Goal: Task Accomplishment & Management: Use online tool/utility

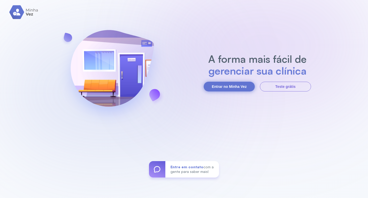
click at [231, 83] on button "Entrar no Minha Vez" at bounding box center [229, 87] width 51 height 10
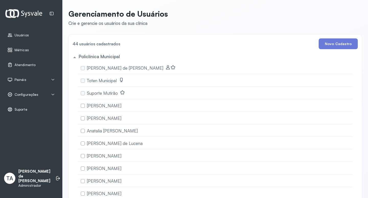
click at [50, 93] on div "Configurações" at bounding box center [31, 94] width 48 height 5
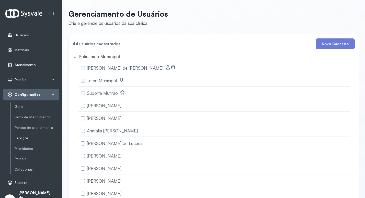
click at [26, 137] on link "Serviços" at bounding box center [37, 138] width 45 height 4
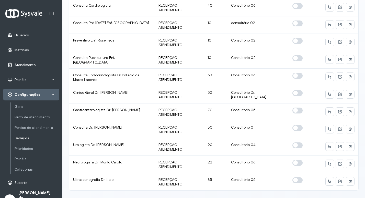
scroll to position [919, 0]
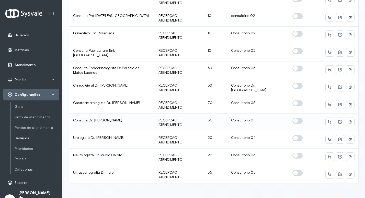
click at [338, 120] on icon at bounding box center [340, 122] width 4 height 4
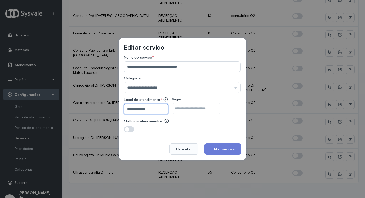
click at [152, 111] on input "**********" at bounding box center [145, 109] width 42 height 10
type input "**********"
click at [223, 149] on button "Editar serviço" at bounding box center [222, 148] width 37 height 11
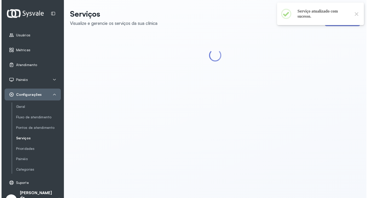
scroll to position [0, 0]
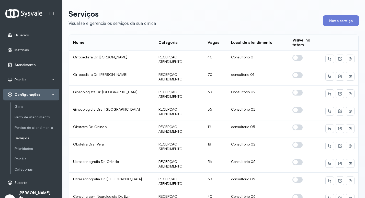
click at [40, 97] on div "Configurações" at bounding box center [31, 94] width 48 height 5
click at [53, 94] on icon at bounding box center [53, 95] width 3 height 2
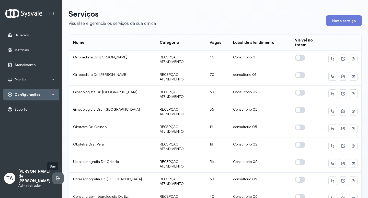
click at [56, 180] on icon at bounding box center [57, 178] width 2 height 4
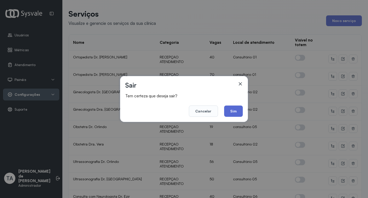
click at [233, 113] on button "Sim" at bounding box center [233, 110] width 19 height 11
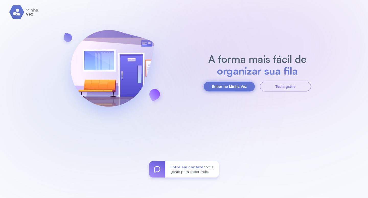
click at [238, 89] on button "Entrar no Minha Vez" at bounding box center [229, 87] width 51 height 10
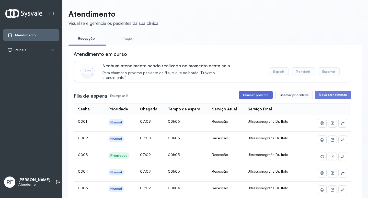
click at [261, 96] on button "Chamar próximo" at bounding box center [256, 94] width 34 height 9
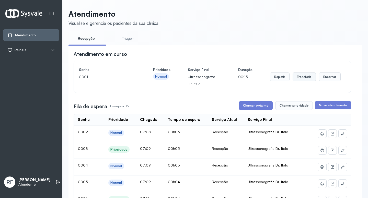
click at [298, 77] on button "Transferir" at bounding box center [304, 76] width 23 height 9
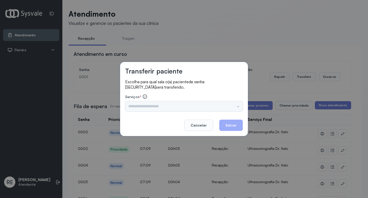
click at [152, 106] on input "text" at bounding box center [184, 106] width 118 height 10
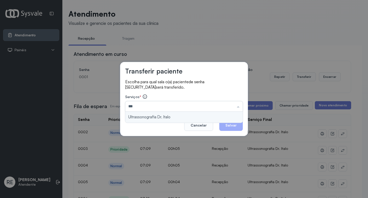
type input "**********"
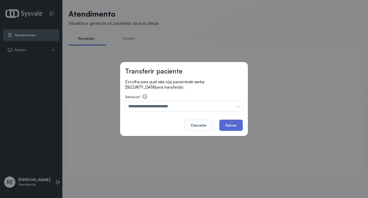
click at [234, 123] on button "Salvar" at bounding box center [231, 124] width 24 height 11
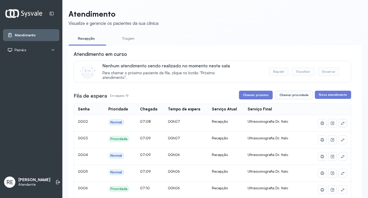
click at [341, 123] on icon at bounding box center [343, 123] width 4 height 4
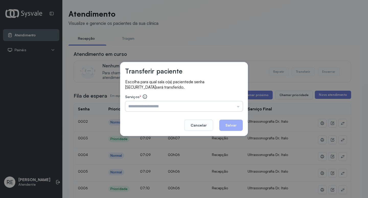
click at [172, 109] on input "text" at bounding box center [184, 106] width 118 height 10
type input "**********"
click at [223, 127] on button "Salvar" at bounding box center [231, 124] width 24 height 11
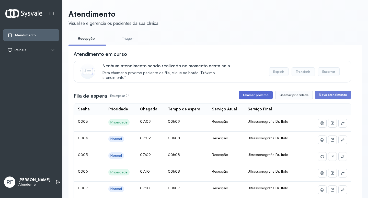
click at [256, 96] on button "Chamar próximo" at bounding box center [256, 94] width 34 height 9
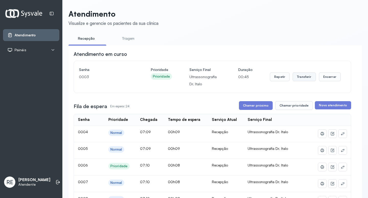
click at [302, 79] on button "Transferir" at bounding box center [304, 76] width 23 height 9
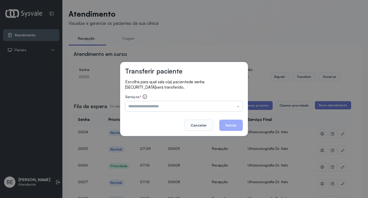
click at [165, 102] on input "text" at bounding box center [184, 106] width 118 height 10
type input "**********"
click at [227, 123] on button "Salvar" at bounding box center [231, 124] width 24 height 11
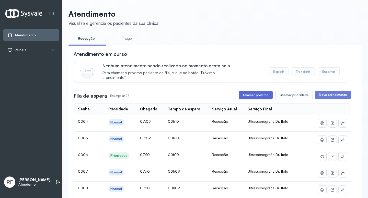
click at [254, 97] on button "Chamar próximo" at bounding box center [256, 94] width 34 height 9
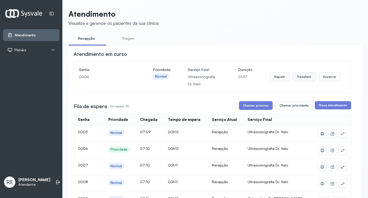
click at [304, 77] on button "Transferir" at bounding box center [304, 76] width 23 height 9
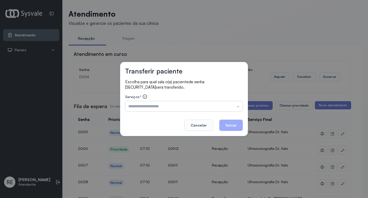
click at [144, 109] on input "text" at bounding box center [184, 106] width 118 height 10
type input "**********"
click at [239, 125] on div "**********" at bounding box center [184, 99] width 128 height 74
click at [232, 126] on button "Salvar" at bounding box center [231, 124] width 24 height 11
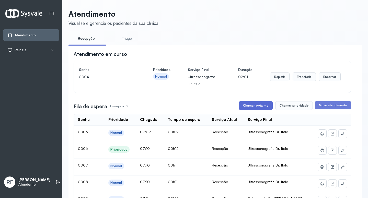
drag, startPoint x: 246, startPoint y: 113, endPoint x: 247, endPoint y: 109, distance: 4.1
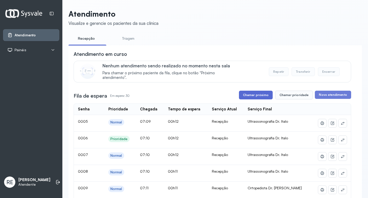
click at [256, 94] on button "Chamar próximo" at bounding box center [256, 94] width 34 height 9
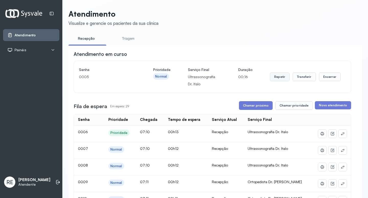
click at [270, 79] on button "Repetir" at bounding box center [280, 76] width 20 height 9
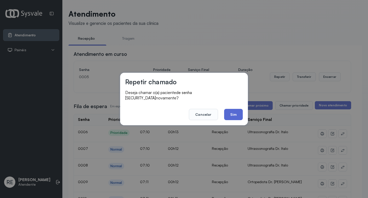
click at [234, 109] on button "Sim" at bounding box center [233, 114] width 19 height 11
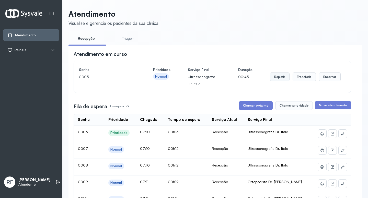
click at [286, 77] on button "Repetir" at bounding box center [280, 76] width 20 height 9
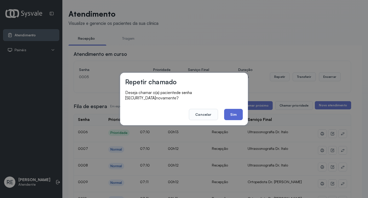
click at [239, 109] on button "Sim" at bounding box center [233, 114] width 19 height 11
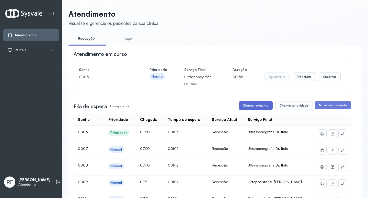
click at [239, 108] on button "Chamar próximo" at bounding box center [256, 105] width 34 height 9
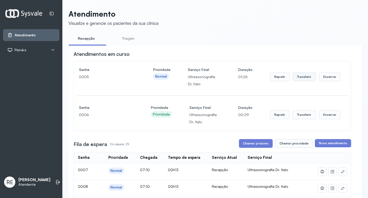
click at [304, 77] on button "Transferir" at bounding box center [304, 76] width 23 height 9
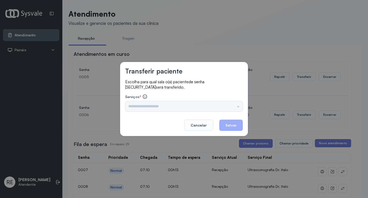
click at [130, 108] on div "Triagem Ortopedista Dr. Mauricio Ortopedista Dr. Ramon Ginecologista Dr. Amilto…" at bounding box center [184, 106] width 118 height 10
click at [131, 108] on input "text" at bounding box center [184, 106] width 118 height 10
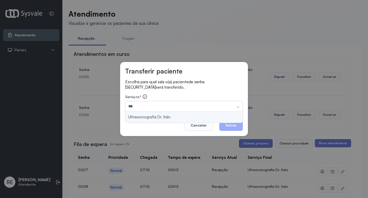
type input "**********"
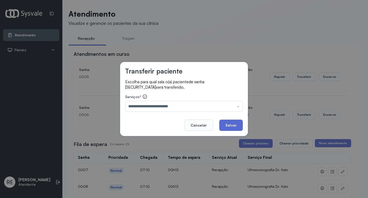
click at [221, 121] on button "Salvar" at bounding box center [231, 124] width 24 height 11
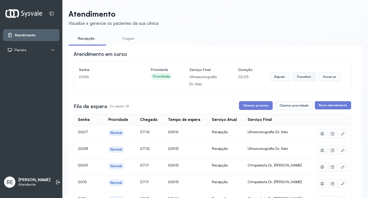
click at [298, 81] on button "Transferir" at bounding box center [304, 76] width 23 height 9
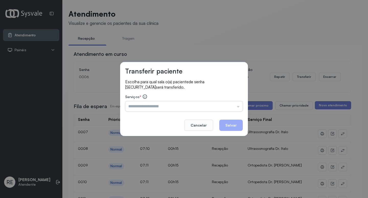
click at [162, 107] on input "text" at bounding box center [184, 106] width 118 height 10
type input "**********"
click at [225, 126] on button "Salvar" at bounding box center [231, 124] width 24 height 11
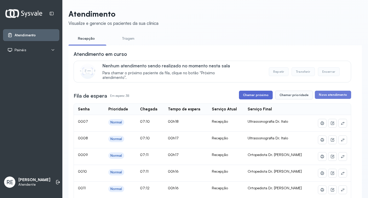
click at [250, 94] on button "Chamar próximo" at bounding box center [256, 94] width 34 height 9
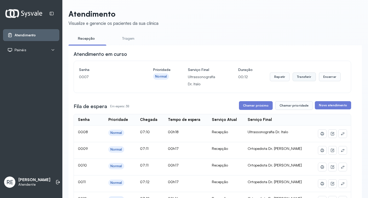
click at [298, 80] on button "Transferir" at bounding box center [304, 76] width 23 height 9
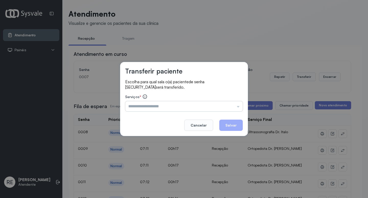
click at [178, 105] on input "text" at bounding box center [184, 106] width 118 height 10
type input "**********"
click at [231, 120] on button "Salvar" at bounding box center [231, 124] width 24 height 11
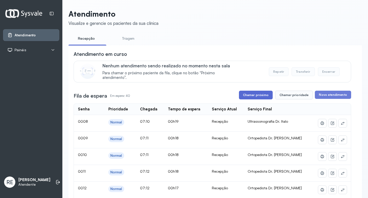
click at [249, 94] on button "Chamar próximo" at bounding box center [256, 94] width 34 height 9
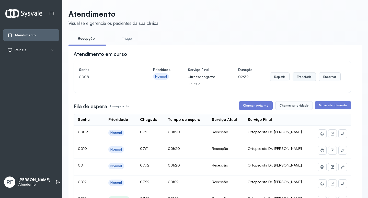
click at [304, 78] on button "Transferir" at bounding box center [304, 76] width 23 height 9
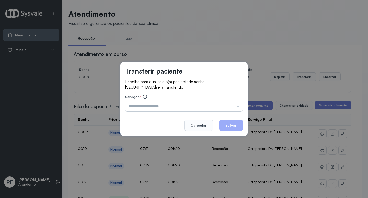
click at [159, 106] on input "text" at bounding box center [184, 106] width 118 height 10
type input "**********"
click at [240, 125] on button "Salvar" at bounding box center [231, 124] width 24 height 11
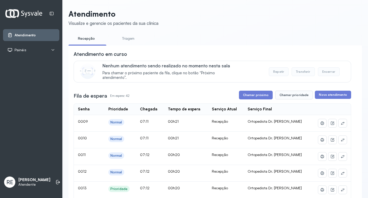
click at [252, 95] on button "Chamar próximo" at bounding box center [256, 94] width 34 height 9
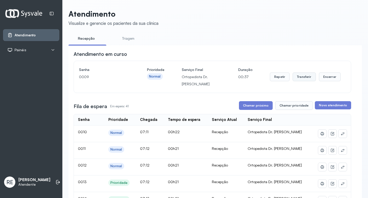
click at [293, 77] on button "Transferir" at bounding box center [304, 76] width 23 height 9
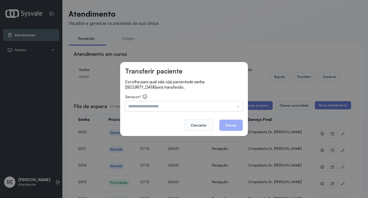
drag, startPoint x: 156, startPoint y: 114, endPoint x: 153, endPoint y: 109, distance: 6.8
click at [155, 112] on footer "Cancelar Salvar" at bounding box center [184, 121] width 118 height 18
click at [152, 106] on input "text" at bounding box center [184, 106] width 118 height 10
type input "**********"
click at [228, 123] on button "Salvar" at bounding box center [231, 124] width 24 height 11
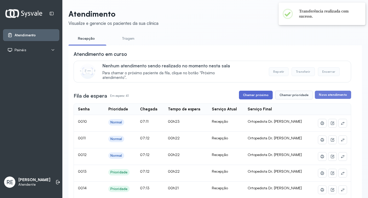
click at [254, 95] on button "Chamar próximo" at bounding box center [256, 94] width 34 height 9
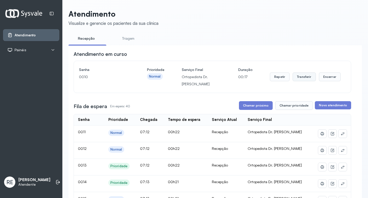
click at [296, 77] on button "Transferir" at bounding box center [304, 76] width 23 height 9
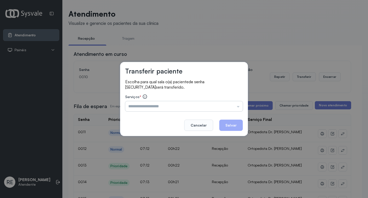
click at [147, 102] on input "text" at bounding box center [184, 106] width 118 height 10
type input "**********"
click at [225, 124] on button "Salvar" at bounding box center [231, 124] width 24 height 11
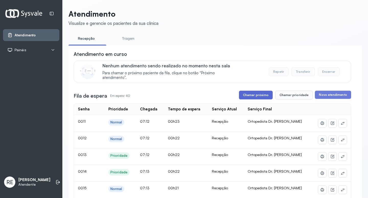
click at [249, 97] on button "Chamar próximo" at bounding box center [256, 94] width 34 height 9
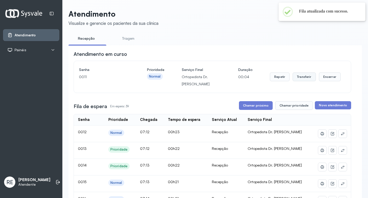
click at [301, 81] on button "Transferir" at bounding box center [304, 76] width 23 height 9
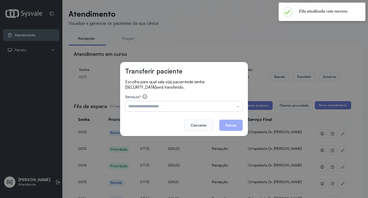
click at [145, 101] on input "text" at bounding box center [184, 106] width 118 height 10
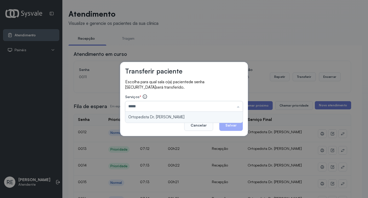
type input "**********"
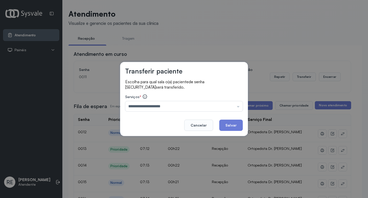
drag, startPoint x: 226, startPoint y: 123, endPoint x: 177, endPoint y: 85, distance: 62.1
click at [226, 123] on button "Salvar" at bounding box center [231, 124] width 24 height 11
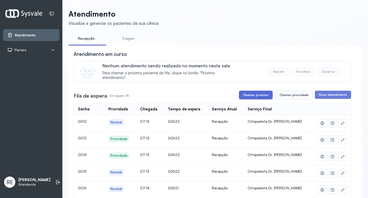
click at [255, 94] on button "Chamar próximo" at bounding box center [256, 94] width 34 height 9
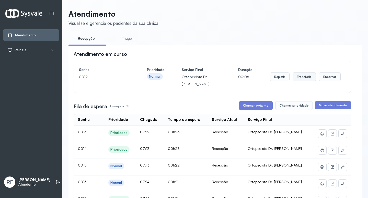
click at [295, 76] on button "Transferir" at bounding box center [304, 76] width 23 height 9
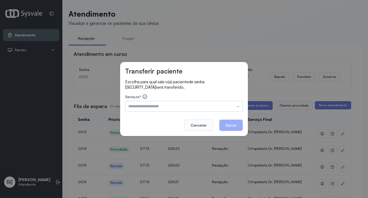
click at [144, 101] on input "text" at bounding box center [184, 106] width 118 height 10
type input "**********"
click at [232, 127] on button "Salvar" at bounding box center [231, 124] width 24 height 11
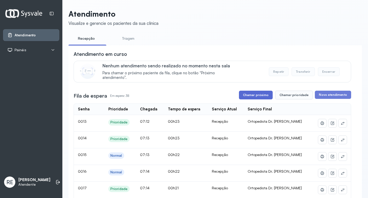
click at [256, 99] on button "Chamar próximo" at bounding box center [256, 94] width 34 height 9
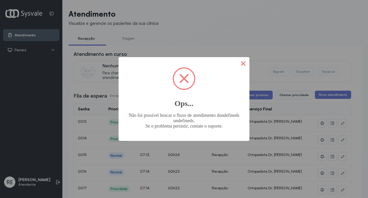
click at [248, 63] on button "×" at bounding box center [243, 63] width 12 height 12
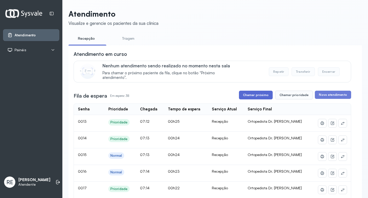
click at [256, 96] on button "Chamar próximo" at bounding box center [256, 94] width 34 height 9
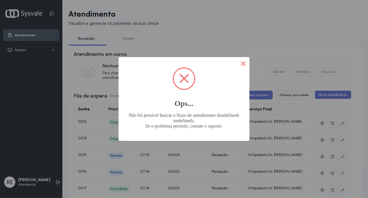
click at [247, 64] on button "×" at bounding box center [243, 63] width 12 height 12
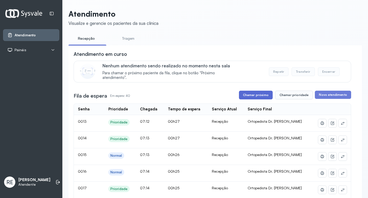
click at [249, 97] on button "Chamar próximo" at bounding box center [256, 94] width 34 height 9
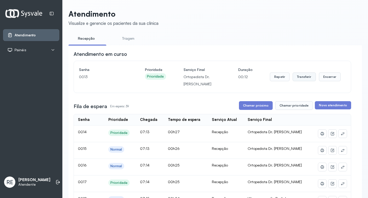
click at [293, 76] on button "Transferir" at bounding box center [304, 76] width 23 height 9
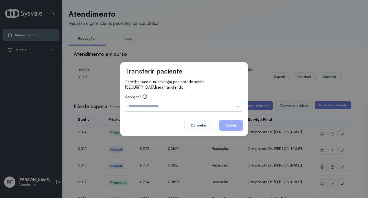
click at [140, 106] on input "text" at bounding box center [184, 106] width 118 height 10
type input "**********"
click at [233, 127] on button "Salvar" at bounding box center [231, 124] width 24 height 11
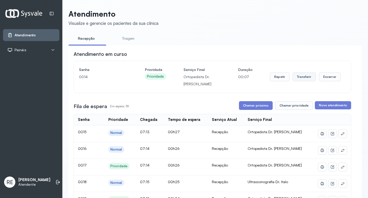
click at [300, 75] on button "Transferir" at bounding box center [304, 76] width 23 height 9
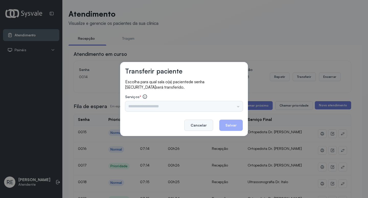
click at [197, 129] on button "Cancelar" at bounding box center [198, 124] width 29 height 11
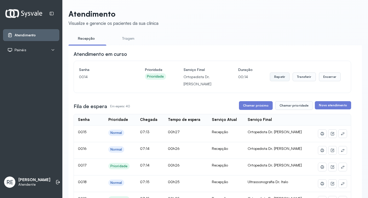
click at [270, 76] on button "Repetir" at bounding box center [280, 76] width 20 height 9
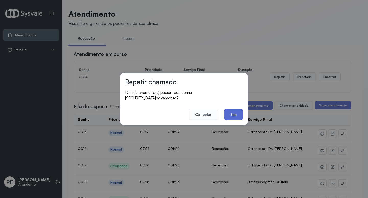
click at [235, 113] on button "Sim" at bounding box center [233, 114] width 19 height 11
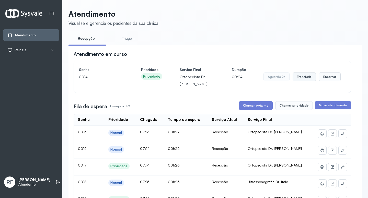
click at [303, 76] on button "Transferir" at bounding box center [304, 76] width 23 height 9
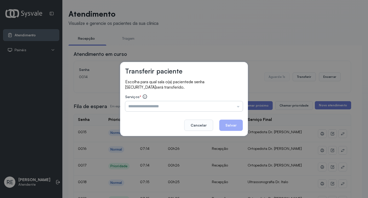
click at [172, 107] on input "text" at bounding box center [184, 106] width 118 height 10
type input "**********"
click at [189, 123] on button "Cancelar" at bounding box center [198, 124] width 29 height 11
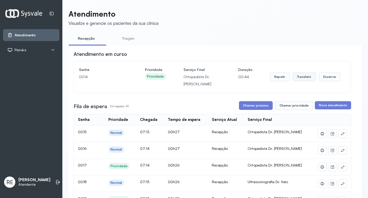
click at [296, 78] on button "Transferir" at bounding box center [304, 76] width 23 height 9
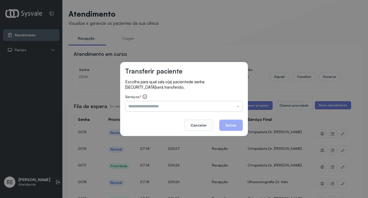
click at [132, 106] on input "text" at bounding box center [184, 106] width 118 height 10
type input "**********"
click at [235, 127] on button "Salvar" at bounding box center [231, 124] width 24 height 11
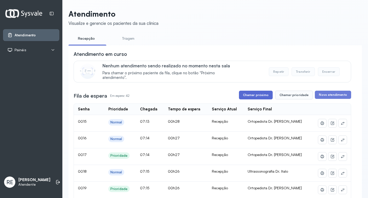
click at [253, 95] on button "Chamar próximo" at bounding box center [256, 94] width 34 height 9
click at [258, 99] on button "Chamar próximo" at bounding box center [256, 94] width 34 height 9
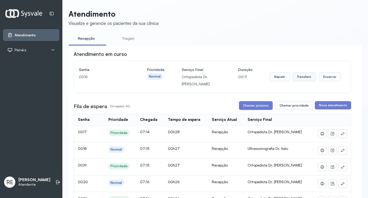
click at [303, 76] on button "Transferir" at bounding box center [304, 76] width 23 height 9
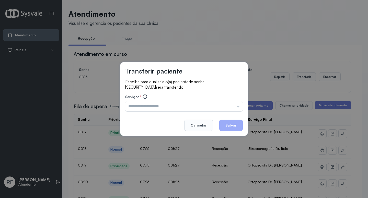
click at [155, 103] on input "text" at bounding box center [184, 106] width 118 height 10
type input "**********"
click at [227, 125] on button "Salvar" at bounding box center [231, 124] width 24 height 11
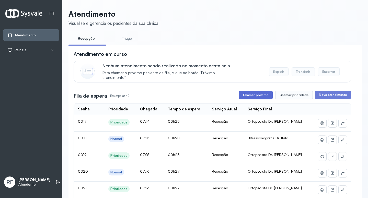
click at [250, 97] on button "Chamar próximo" at bounding box center [256, 94] width 34 height 9
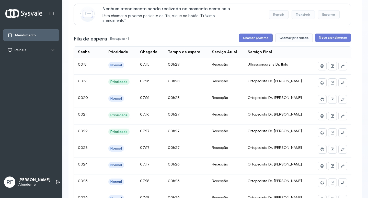
scroll to position [51, 0]
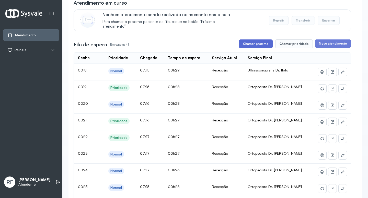
click at [257, 45] on button "Chamar próximo" at bounding box center [256, 43] width 34 height 9
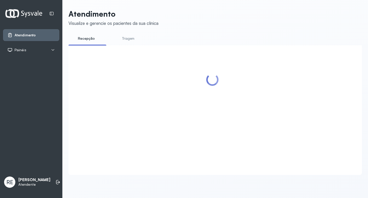
scroll to position [0, 0]
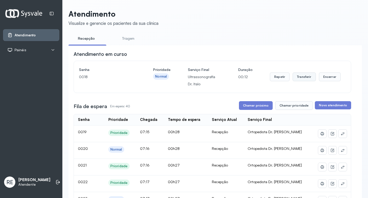
click at [296, 77] on button "Transferir" at bounding box center [304, 76] width 23 height 9
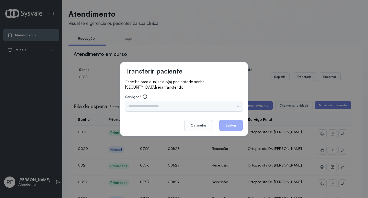
click at [157, 102] on input "text" at bounding box center [184, 106] width 118 height 10
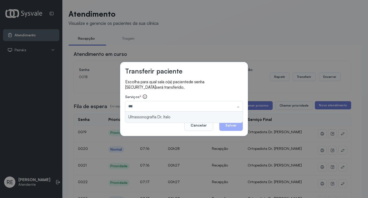
type input "**********"
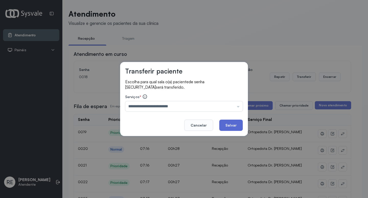
click at [239, 125] on button "Salvar" at bounding box center [231, 124] width 24 height 11
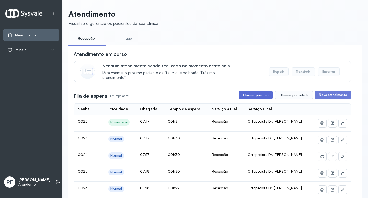
click at [256, 99] on button "Chamar próximo" at bounding box center [256, 94] width 34 height 9
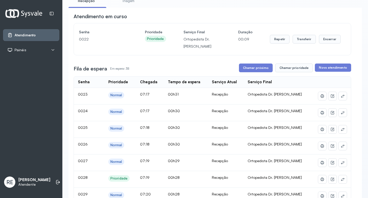
scroll to position [26, 0]
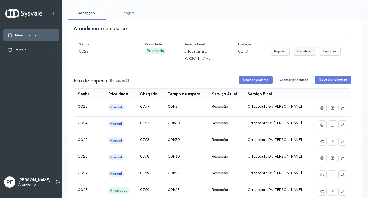
click at [301, 50] on button "Transferir" at bounding box center [304, 51] width 23 height 9
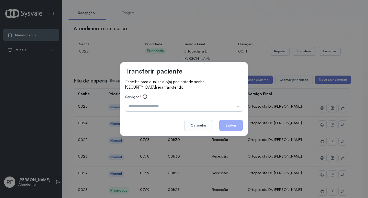
click at [163, 102] on input "text" at bounding box center [184, 106] width 118 height 10
type input "**********"
drag, startPoint x: 233, startPoint y: 132, endPoint x: 230, endPoint y: 128, distance: 4.8
click at [232, 131] on div "**********" at bounding box center [184, 99] width 128 height 74
click at [230, 127] on button "Salvar" at bounding box center [231, 124] width 24 height 11
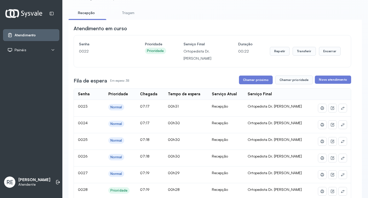
scroll to position [0, 0]
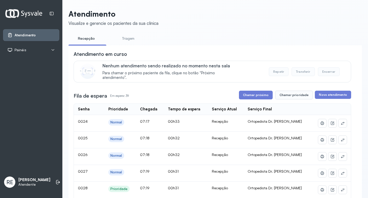
click at [249, 93] on button "Chamar próximo" at bounding box center [256, 94] width 34 height 9
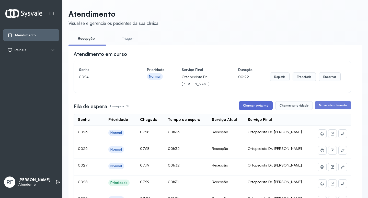
click at [254, 103] on button "Chamar próximo" at bounding box center [256, 105] width 34 height 9
click at [302, 76] on button "Transferir" at bounding box center [304, 76] width 23 height 9
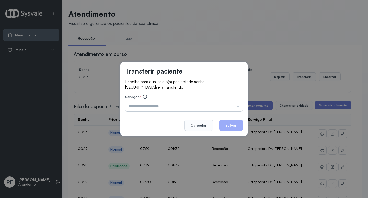
click at [141, 102] on input "text" at bounding box center [184, 106] width 118 height 10
type input "**********"
click at [235, 123] on button "Salvar" at bounding box center [231, 124] width 24 height 11
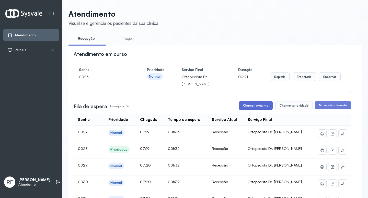
click at [262, 104] on button "Chamar próximo" at bounding box center [256, 105] width 34 height 9
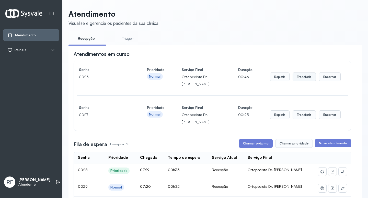
click at [303, 77] on button "Transferir" at bounding box center [304, 76] width 23 height 9
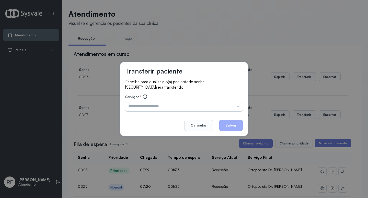
click at [159, 109] on input "text" at bounding box center [184, 106] width 118 height 10
click at [159, 109] on input "******" at bounding box center [184, 106] width 118 height 10
type input "**********"
click at [237, 127] on button "Salvar" at bounding box center [231, 124] width 24 height 11
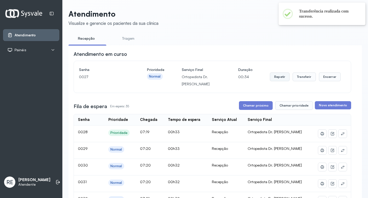
click at [275, 79] on button "Repetir" at bounding box center [280, 76] width 20 height 9
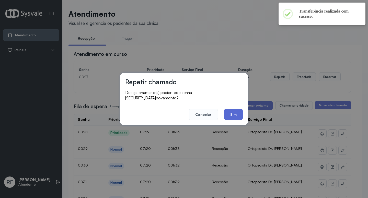
click at [242, 113] on button "Sim" at bounding box center [233, 114] width 19 height 11
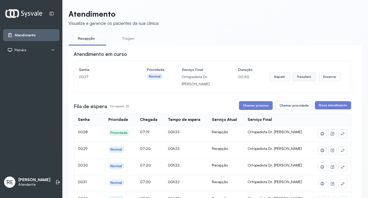
click at [296, 76] on button "Transferir" at bounding box center [304, 76] width 23 height 9
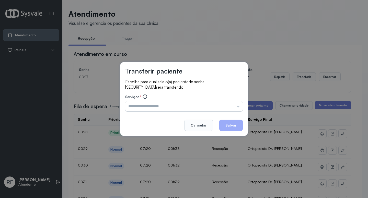
click at [148, 105] on input "text" at bounding box center [184, 106] width 118 height 10
click at [147, 105] on input "******" at bounding box center [184, 106] width 118 height 10
type input "**********"
click at [229, 126] on button "Salvar" at bounding box center [231, 124] width 24 height 11
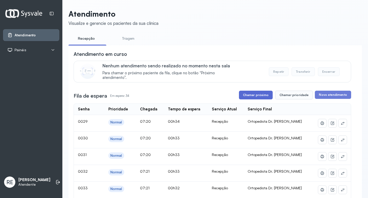
click at [245, 99] on button "Chamar próximo" at bounding box center [256, 94] width 34 height 9
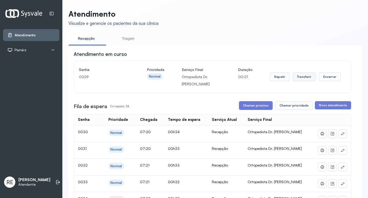
click at [298, 79] on button "Transferir" at bounding box center [304, 76] width 23 height 9
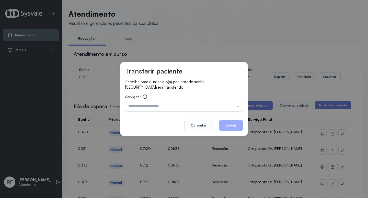
drag, startPoint x: 147, startPoint y: 101, endPoint x: 155, endPoint y: 100, distance: 8.8
click at [154, 100] on div "Serviços * Triagem Ortopedista Dr. [PERSON_NAME] Dr. [PERSON_NAME] Dr. [PERSON_…" at bounding box center [184, 102] width 118 height 17
type input "**********"
click at [237, 124] on button "Salvar" at bounding box center [231, 124] width 24 height 11
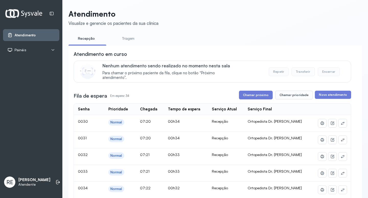
click at [258, 94] on button "Chamar próximo" at bounding box center [256, 94] width 34 height 9
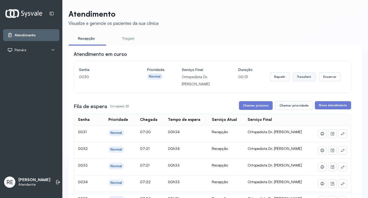
click at [303, 76] on button "Transferir" at bounding box center [304, 76] width 23 height 9
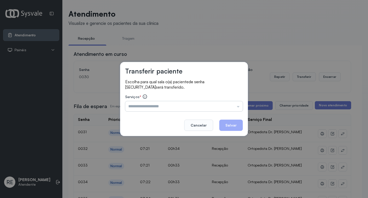
click at [149, 109] on input "text" at bounding box center [184, 106] width 118 height 10
type input "**********"
click at [239, 127] on button "Salvar" at bounding box center [231, 124] width 24 height 11
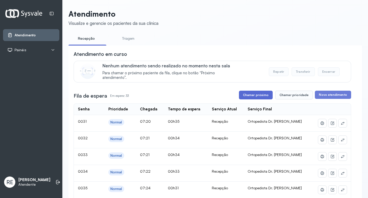
click at [245, 98] on button "Chamar próximo" at bounding box center [256, 94] width 34 height 9
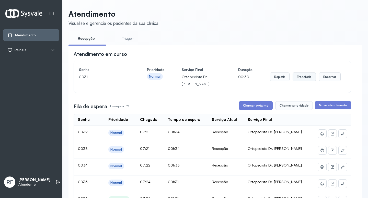
click at [303, 77] on button "Transferir" at bounding box center [304, 76] width 23 height 9
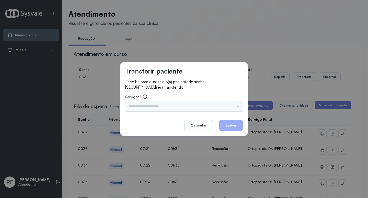
click at [137, 106] on input "text" at bounding box center [184, 106] width 118 height 10
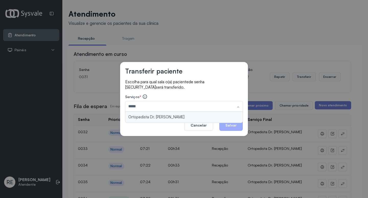
type input "**********"
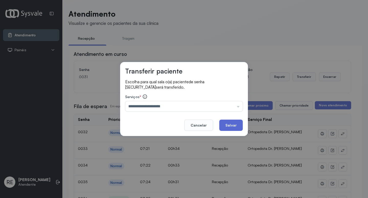
click at [227, 124] on button "Salvar" at bounding box center [231, 124] width 24 height 11
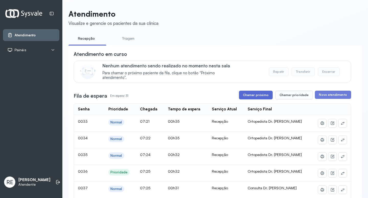
click at [245, 94] on button "Chamar próximo" at bounding box center [256, 94] width 34 height 9
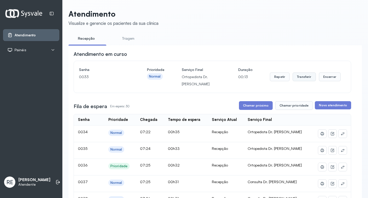
click at [295, 77] on button "Transferir" at bounding box center [304, 76] width 23 height 9
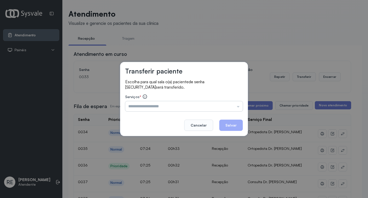
click at [182, 107] on input "text" at bounding box center [184, 106] width 118 height 10
type input "**********"
click at [234, 123] on button "Salvar" at bounding box center [231, 124] width 24 height 11
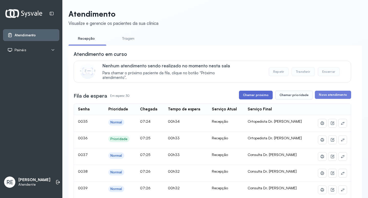
click at [261, 96] on button "Chamar próximo" at bounding box center [256, 94] width 34 height 9
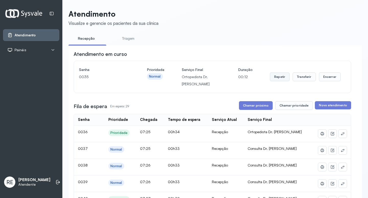
click at [281, 81] on button "Repetir" at bounding box center [280, 76] width 20 height 9
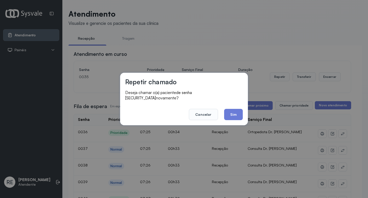
click at [280, 78] on div "Repetir chamado Deseja chamar o(a) paciente de senha 0035 novamente? Cancelar S…" at bounding box center [184, 99] width 368 height 198
click at [232, 110] on button "Sim" at bounding box center [233, 114] width 19 height 11
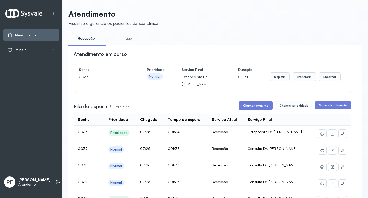
drag, startPoint x: 266, startPoint y: 74, endPoint x: 269, endPoint y: 75, distance: 3.4
click at [267, 75] on div "Senha 0035 Prioridade Normal Serviço Final Ortopedista Dr. Ramon Duração 00:31 …" at bounding box center [212, 76] width 267 height 21
click at [270, 75] on button "Repetir" at bounding box center [280, 76] width 20 height 9
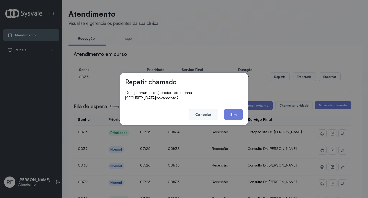
click at [206, 111] on button "Cancelar" at bounding box center [203, 114] width 29 height 11
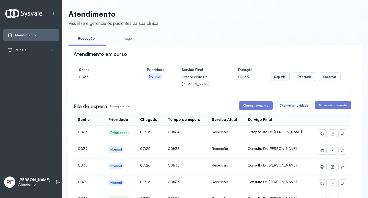
click at [279, 77] on button "Repetir" at bounding box center [280, 76] width 20 height 9
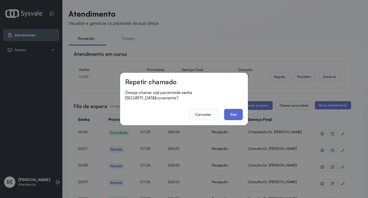
click at [244, 111] on div "Repetir chamado Deseja chamar o(a) paciente de senha 0035 novamente? Cancelar S…" at bounding box center [184, 99] width 128 height 52
click at [240, 111] on button "Sim" at bounding box center [233, 114] width 19 height 11
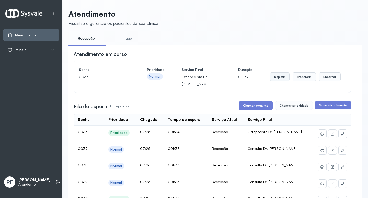
click at [281, 77] on button "Repetir" at bounding box center [280, 76] width 20 height 9
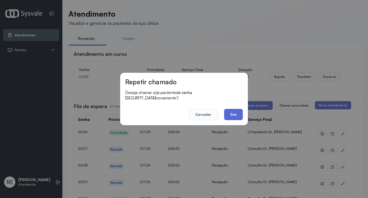
click at [234, 109] on button "Sim" at bounding box center [233, 114] width 19 height 11
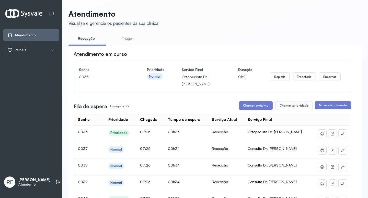
click at [306, 73] on div "Repetir Transferir Encerrar" at bounding box center [305, 76] width 71 height 21
click at [301, 78] on button "Transferir" at bounding box center [304, 76] width 23 height 9
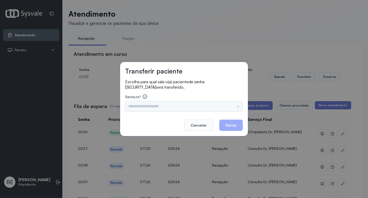
click at [165, 109] on div "Triagem Ortopedista Dr. Mauricio Ortopedista Dr. Ramon Ginecologista Dr. Amilto…" at bounding box center [184, 106] width 118 height 10
click at [167, 104] on input "text" at bounding box center [184, 106] width 118 height 10
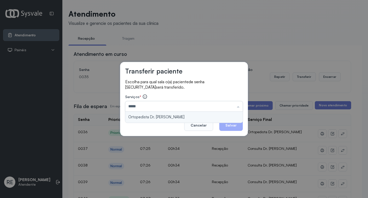
type input "**********"
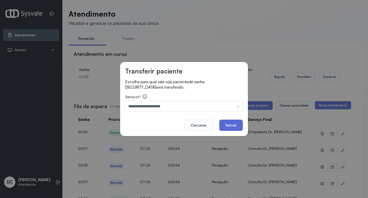
click at [227, 123] on button "Salvar" at bounding box center [231, 124] width 24 height 11
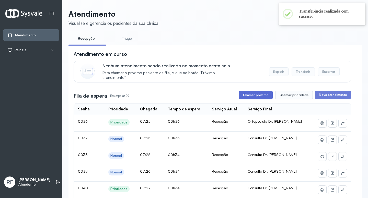
click at [266, 99] on button "Chamar próximo" at bounding box center [256, 94] width 34 height 9
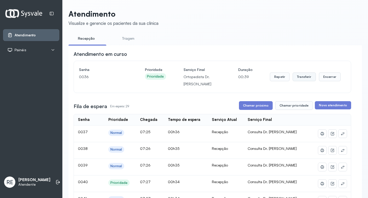
click at [304, 81] on button "Transferir" at bounding box center [304, 76] width 23 height 9
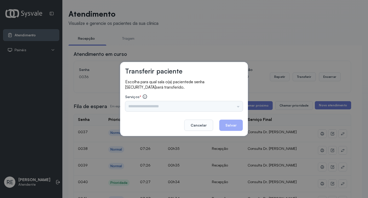
click at [167, 106] on input "text" at bounding box center [184, 106] width 118 height 10
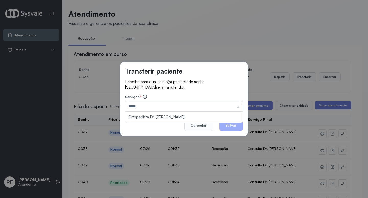
type input "**********"
click at [232, 123] on button "Salvar" at bounding box center [231, 124] width 24 height 11
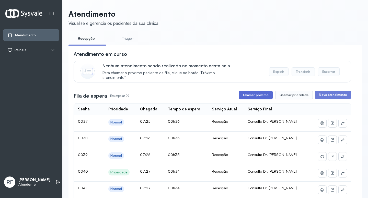
click at [266, 96] on button "Chamar próximo" at bounding box center [256, 94] width 34 height 9
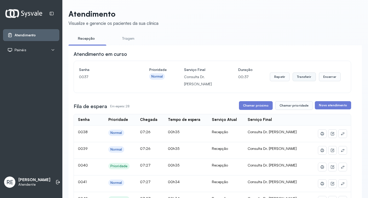
click at [294, 77] on button "Transferir" at bounding box center [304, 76] width 23 height 9
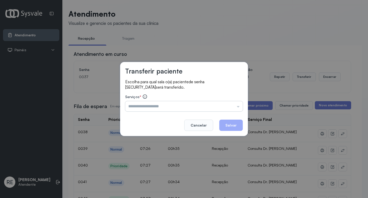
click at [136, 107] on input "text" at bounding box center [184, 106] width 118 height 10
type input "**********"
click at [232, 121] on button "Salvar" at bounding box center [231, 124] width 24 height 11
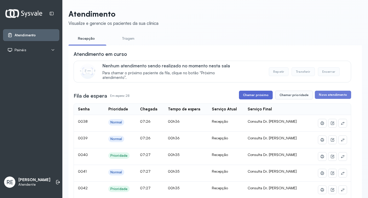
click at [260, 94] on button "Chamar próximo" at bounding box center [256, 94] width 34 height 9
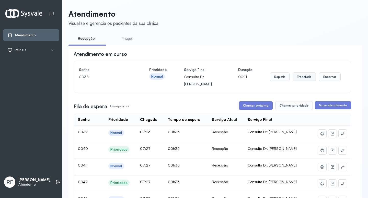
click at [295, 77] on button "Transferir" at bounding box center [304, 76] width 23 height 9
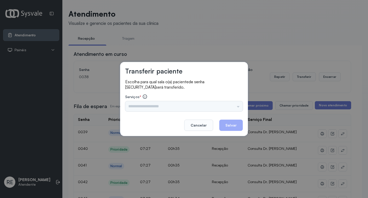
click at [155, 104] on input "text" at bounding box center [184, 106] width 118 height 10
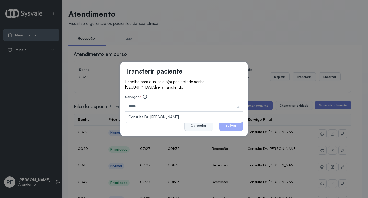
type input "*****"
click at [204, 124] on button "Cancelar" at bounding box center [198, 124] width 29 height 11
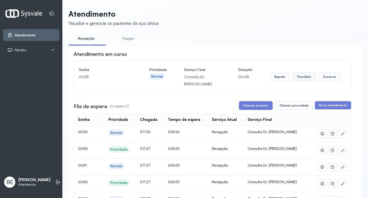
click at [301, 75] on button "Transferir" at bounding box center [304, 76] width 23 height 9
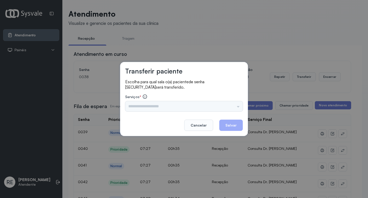
click at [142, 105] on div "Triagem Ortopedista Dr. Mauricio Ortopedista Dr. Ramon Ginecologista Dr. Amilto…" at bounding box center [184, 106] width 118 height 10
click at [142, 106] on input "text" at bounding box center [184, 106] width 118 height 10
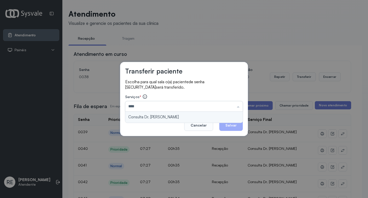
type input "**********"
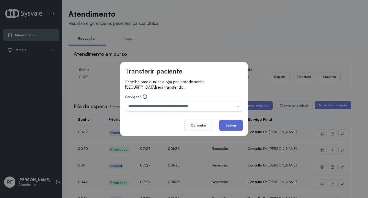
click at [227, 122] on button "Salvar" at bounding box center [231, 124] width 24 height 11
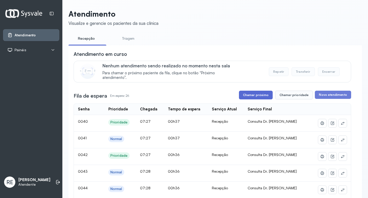
click at [259, 96] on button "Chamar próximo" at bounding box center [256, 94] width 34 height 9
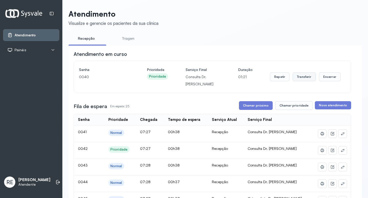
click at [300, 80] on button "Transferir" at bounding box center [304, 76] width 23 height 9
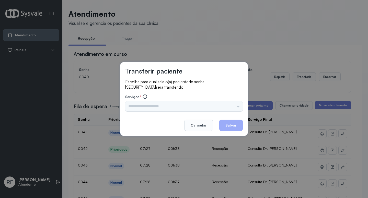
click at [156, 111] on div "Triagem Ortopedista Dr. Mauricio Ortopedista Dr. Ramon Ginecologista Dr. Amilto…" at bounding box center [184, 106] width 118 height 10
click at [156, 111] on input "text" at bounding box center [184, 106] width 118 height 10
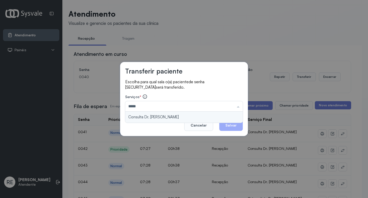
type input "**********"
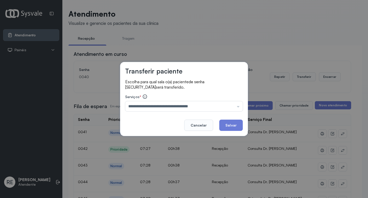
click at [156, 118] on div "**********" at bounding box center [184, 99] width 128 height 74
click at [231, 122] on button "Salvar" at bounding box center [231, 124] width 24 height 11
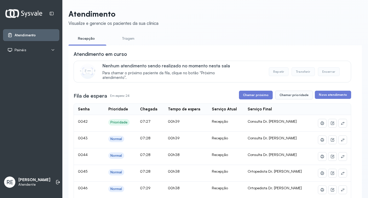
click at [253, 99] on button "Chamar próximo" at bounding box center [256, 94] width 34 height 9
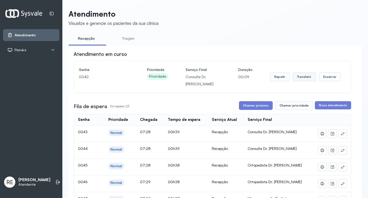
click at [297, 75] on button "Transferir" at bounding box center [304, 76] width 23 height 9
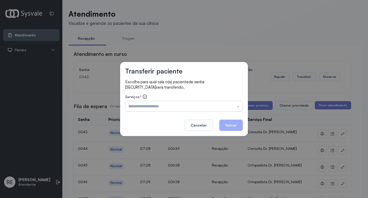
click at [154, 103] on input "text" at bounding box center [184, 106] width 118 height 10
type input "**********"
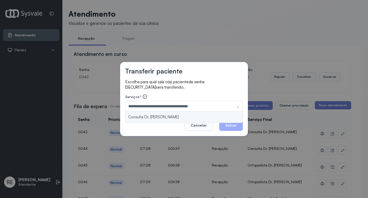
click at [193, 117] on div "**********" at bounding box center [184, 99] width 128 height 74
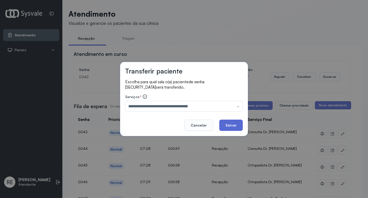
click at [237, 125] on button "Salvar" at bounding box center [231, 124] width 24 height 11
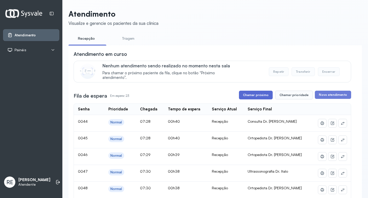
click at [251, 96] on button "Chamar próximo" at bounding box center [256, 94] width 34 height 9
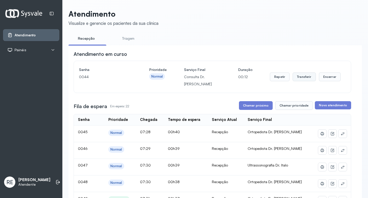
click at [298, 77] on button "Transferir" at bounding box center [304, 76] width 23 height 9
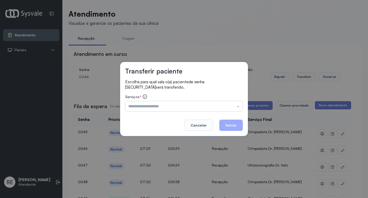
click at [140, 108] on input "text" at bounding box center [184, 106] width 118 height 10
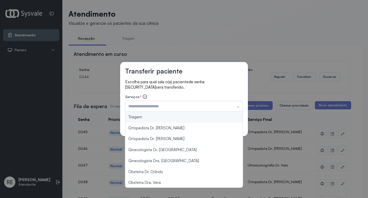
type input "*"
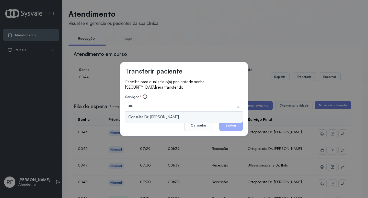
type input "**********"
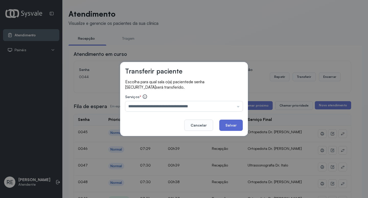
click at [228, 124] on button "Salvar" at bounding box center [231, 124] width 24 height 11
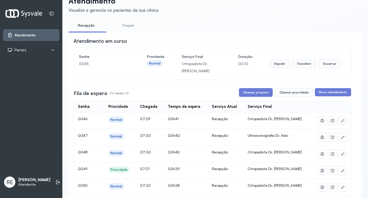
scroll to position [26, 0]
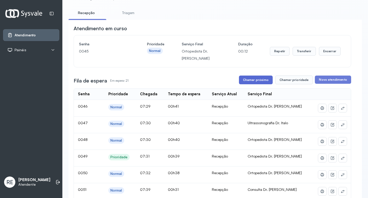
click at [268, 81] on button "Chamar próximo" at bounding box center [256, 79] width 34 height 9
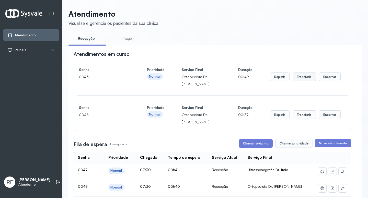
click at [297, 76] on button "Transferir" at bounding box center [304, 76] width 23 height 9
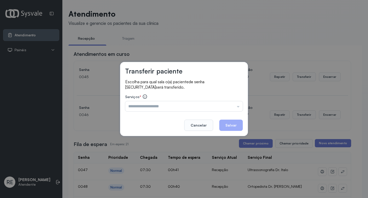
click at [136, 106] on input "text" at bounding box center [184, 106] width 118 height 10
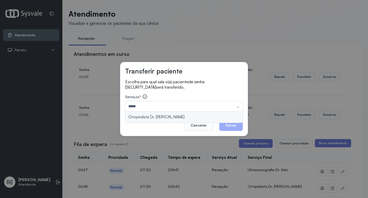
type input "**********"
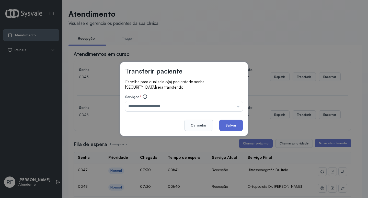
click at [230, 120] on button "Salvar" at bounding box center [231, 124] width 24 height 11
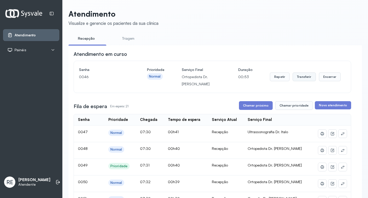
click at [295, 74] on div "Repetir Transferir Encerrar" at bounding box center [305, 76] width 71 height 21
click at [295, 77] on button "Transferir" at bounding box center [304, 76] width 23 height 9
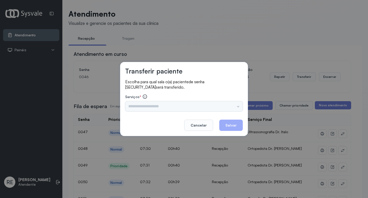
click at [166, 104] on div "Triagem Ortopedista Dr. Mauricio Ortopedista Dr. Ramon Ginecologista Dr. Amilto…" at bounding box center [184, 106] width 118 height 10
click at [159, 106] on input "text" at bounding box center [184, 106] width 118 height 10
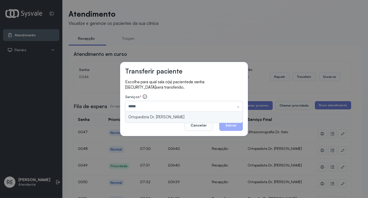
type input "**********"
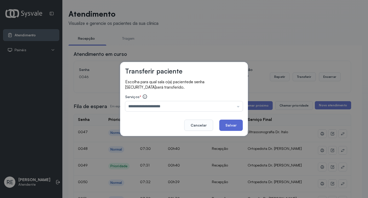
drag, startPoint x: 234, startPoint y: 122, endPoint x: 133, endPoint y: 6, distance: 154.0
click at [233, 122] on button "Salvar" at bounding box center [231, 124] width 24 height 11
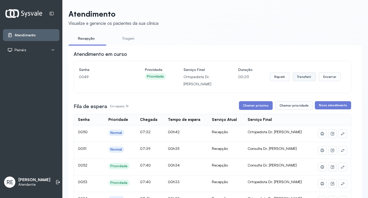
drag, startPoint x: 298, startPoint y: 81, endPoint x: 297, endPoint y: 78, distance: 3.8
click at [297, 78] on button "Transferir" at bounding box center [304, 76] width 23 height 9
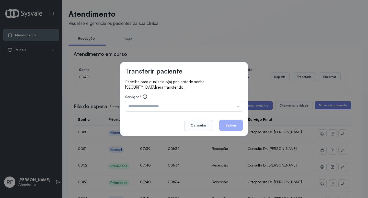
click at [133, 112] on footer "Cancelar Salvar" at bounding box center [184, 121] width 118 height 18
click at [135, 110] on input "text" at bounding box center [184, 106] width 118 height 10
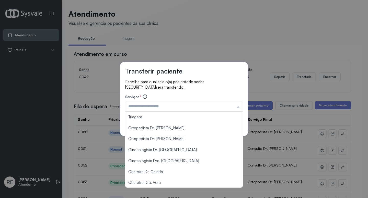
click at [226, 50] on div "Transferir paciente Escolha para qual sala o(a) paciente de senha 0049 será tra…" at bounding box center [184, 99] width 368 height 198
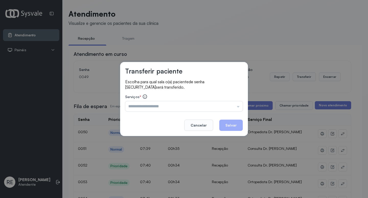
click at [208, 127] on button "Cancelar" at bounding box center [198, 124] width 29 height 11
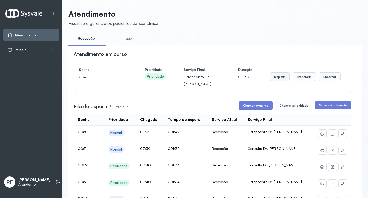
click at [278, 79] on button "Repetir" at bounding box center [280, 76] width 20 height 9
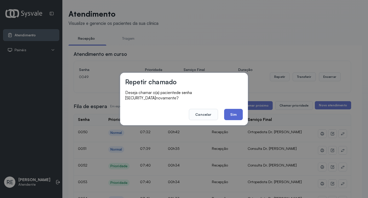
click at [236, 114] on button "Sim" at bounding box center [233, 114] width 19 height 11
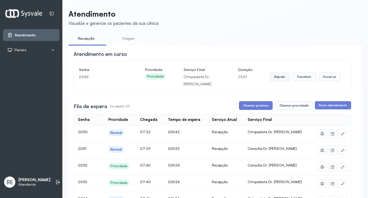
click at [275, 81] on button "Repetir" at bounding box center [280, 76] width 20 height 9
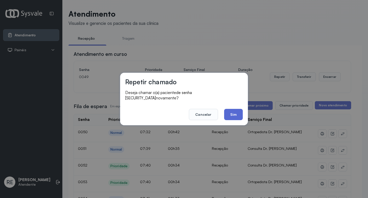
click at [238, 111] on button "Sim" at bounding box center [233, 114] width 19 height 11
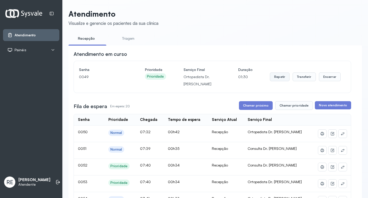
click at [276, 74] on button "Repetir" at bounding box center [280, 76] width 20 height 9
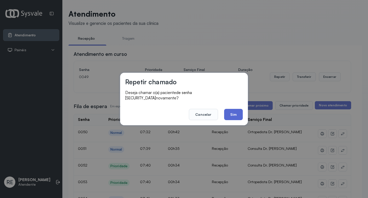
click at [227, 110] on button "Sim" at bounding box center [233, 114] width 19 height 11
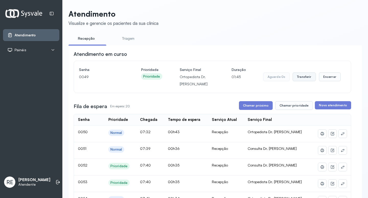
click at [307, 77] on button "Transferir" at bounding box center [304, 76] width 23 height 9
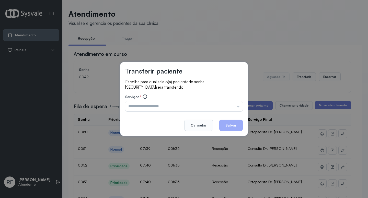
click at [146, 107] on div "Triagem Ortopedista Dr. Mauricio Ortopedista Dr. Ramon Ginecologista Dr. Amilto…" at bounding box center [184, 106] width 118 height 10
click at [146, 107] on input "text" at bounding box center [184, 106] width 118 height 10
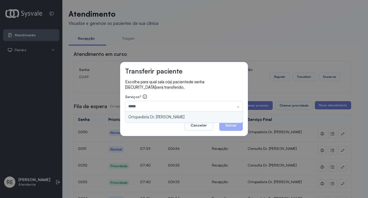
type input "**********"
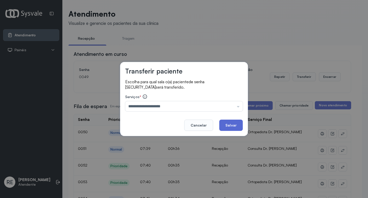
click at [227, 123] on button "Salvar" at bounding box center [231, 124] width 24 height 11
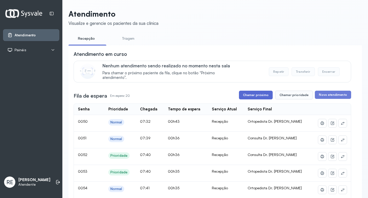
click at [258, 99] on button "Chamar próximo" at bounding box center [256, 94] width 34 height 9
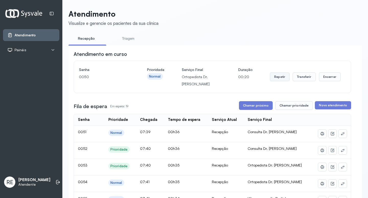
click at [271, 78] on button "Repetir" at bounding box center [280, 76] width 20 height 9
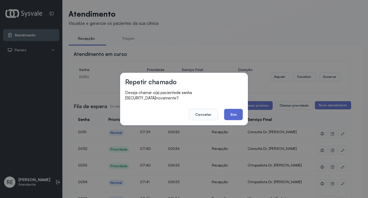
click at [237, 112] on button "Sim" at bounding box center [233, 114] width 19 height 11
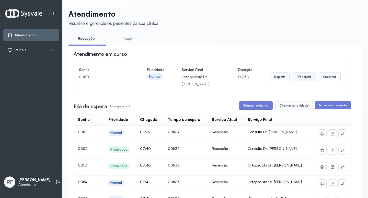
click at [294, 79] on button "Transferir" at bounding box center [304, 76] width 23 height 9
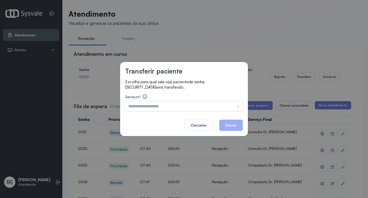
click at [172, 106] on input "text" at bounding box center [184, 106] width 118 height 10
type input "**********"
click at [227, 125] on button "Salvar" at bounding box center [231, 124] width 24 height 11
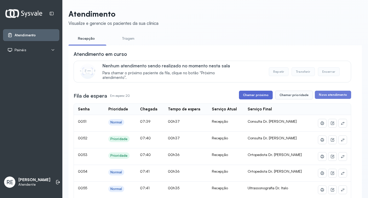
click at [256, 97] on button "Chamar próximo" at bounding box center [256, 94] width 34 height 9
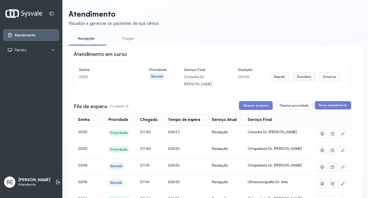
click at [298, 76] on button "Transferir" at bounding box center [304, 76] width 23 height 9
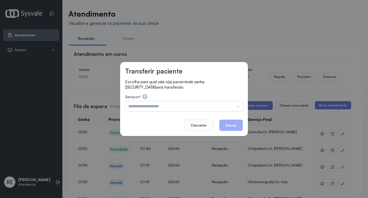
click at [171, 107] on input "text" at bounding box center [184, 106] width 118 height 10
type input "**********"
click at [228, 122] on button "Salvar" at bounding box center [231, 124] width 24 height 11
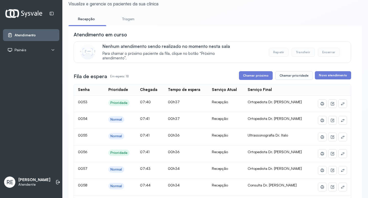
scroll to position [51, 0]
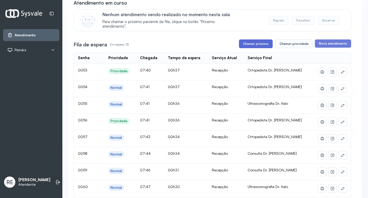
click at [247, 43] on button "Chamar próximo" at bounding box center [256, 43] width 34 height 9
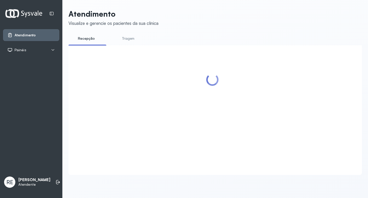
scroll to position [0, 0]
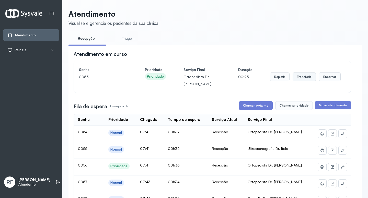
click at [294, 77] on button "Transferir" at bounding box center [304, 76] width 23 height 9
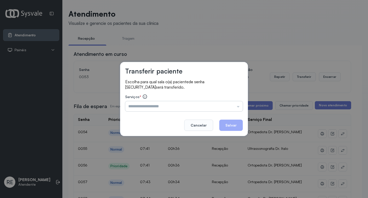
click at [137, 111] on input "text" at bounding box center [184, 106] width 118 height 10
type input "**********"
click at [234, 127] on button "Salvar" at bounding box center [231, 124] width 24 height 11
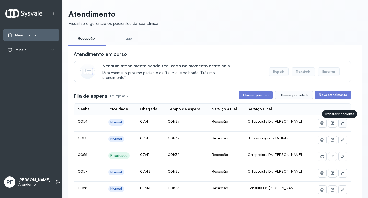
click at [339, 126] on button at bounding box center [343, 123] width 8 height 8
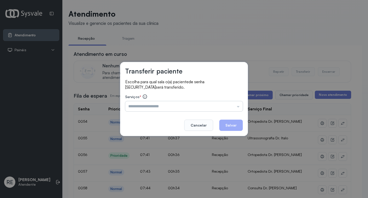
click at [157, 106] on input "text" at bounding box center [184, 106] width 118 height 10
type input "**********"
click at [235, 121] on button "Salvar" at bounding box center [231, 124] width 24 height 11
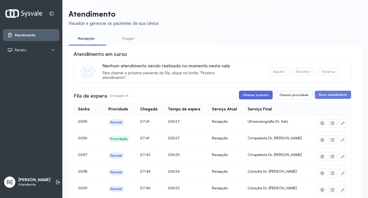
click at [265, 95] on button "Chamar próximo" at bounding box center [256, 94] width 34 height 9
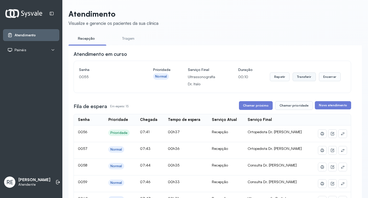
click at [305, 81] on button "Transferir" at bounding box center [304, 76] width 23 height 9
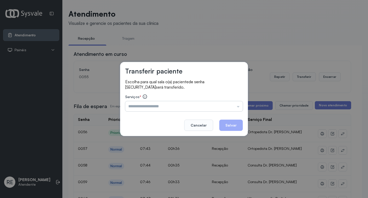
click at [187, 105] on input "text" at bounding box center [184, 106] width 118 height 10
type input "**********"
click at [232, 123] on button "Salvar" at bounding box center [231, 124] width 24 height 11
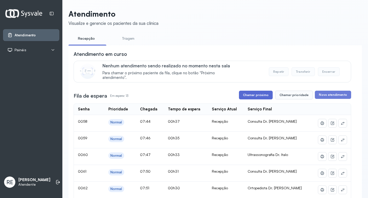
click at [249, 95] on button "Chamar próximo" at bounding box center [256, 94] width 34 height 9
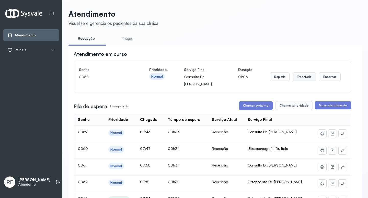
click at [299, 81] on button "Transferir" at bounding box center [304, 76] width 23 height 9
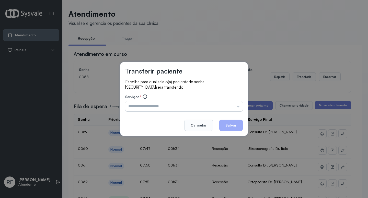
click at [148, 107] on input "text" at bounding box center [184, 106] width 118 height 10
type input "**********"
click at [226, 119] on button "Salvar" at bounding box center [231, 124] width 24 height 11
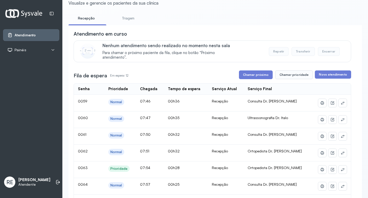
scroll to position [51, 0]
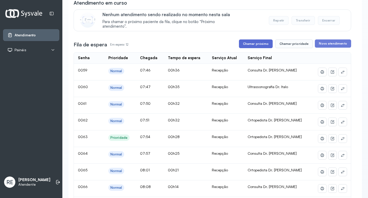
click at [257, 47] on button "Chamar próximo" at bounding box center [256, 43] width 34 height 9
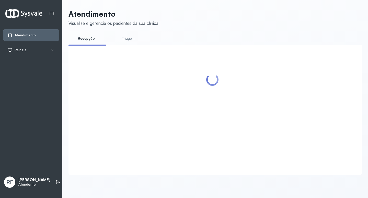
scroll to position [0, 0]
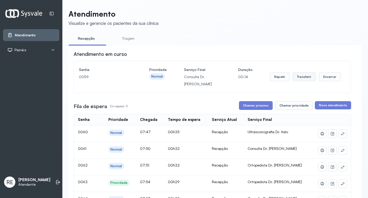
click at [297, 79] on button "Transferir" at bounding box center [304, 76] width 23 height 9
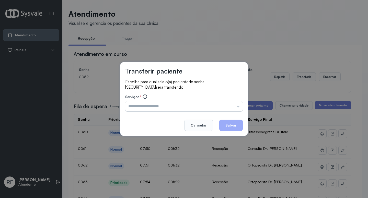
click at [142, 108] on input "text" at bounding box center [184, 106] width 118 height 10
type input "**********"
click at [230, 124] on button "Salvar" at bounding box center [231, 124] width 24 height 11
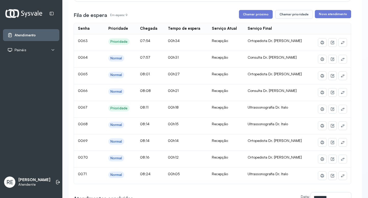
scroll to position [77, 0]
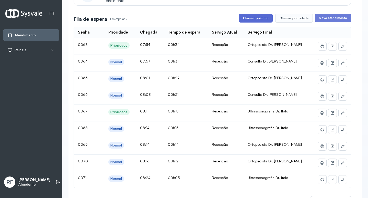
click at [257, 16] on button "Chamar próximo" at bounding box center [256, 18] width 34 height 9
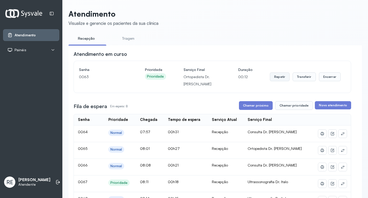
click at [278, 78] on button "Repetir" at bounding box center [280, 76] width 20 height 9
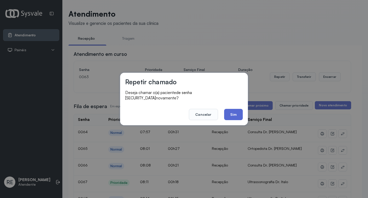
click at [237, 109] on button "Sim" at bounding box center [233, 114] width 19 height 11
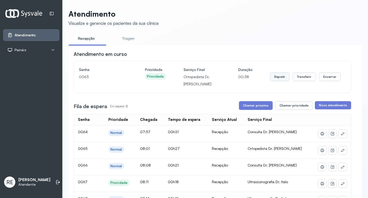
click at [281, 77] on button "Repetir" at bounding box center [280, 76] width 20 height 9
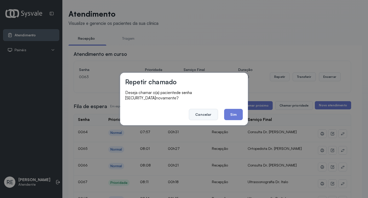
click at [202, 109] on button "Cancelar" at bounding box center [203, 114] width 29 height 11
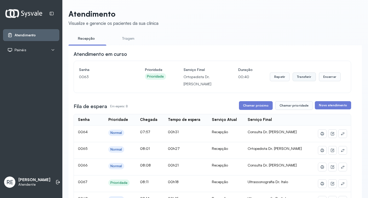
click at [301, 77] on button "Transferir" at bounding box center [304, 76] width 23 height 9
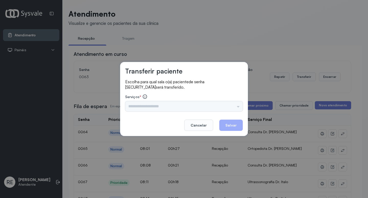
click at [173, 107] on input "text" at bounding box center [184, 106] width 118 height 10
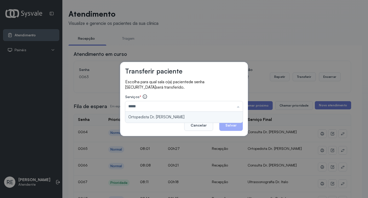
type input "**********"
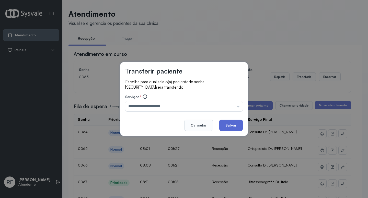
click at [225, 129] on button "Salvar" at bounding box center [231, 124] width 24 height 11
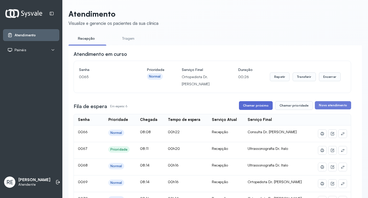
click at [254, 106] on button "Chamar próximo" at bounding box center [256, 105] width 34 height 9
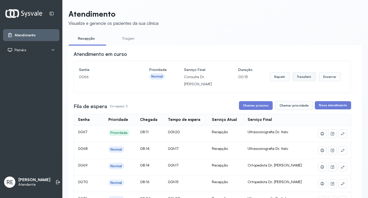
click at [296, 77] on button "Transferir" at bounding box center [304, 76] width 23 height 9
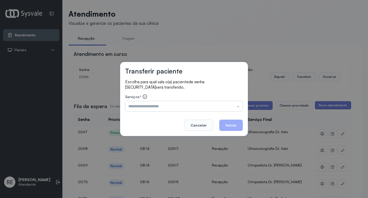
click at [147, 109] on input "text" at bounding box center [184, 106] width 118 height 10
type input "**********"
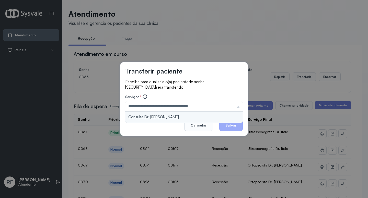
click at [171, 119] on div "**********" at bounding box center [184, 99] width 128 height 74
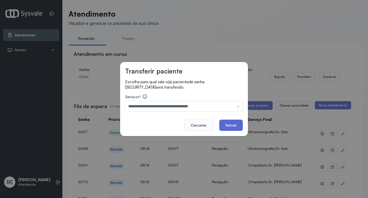
click at [234, 124] on button "Salvar" at bounding box center [231, 124] width 24 height 11
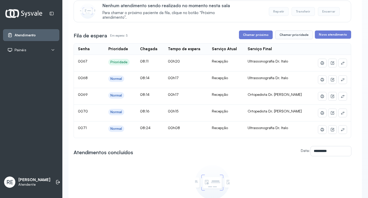
scroll to position [51, 0]
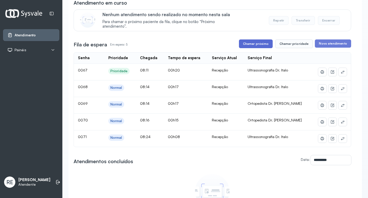
click at [256, 44] on button "Chamar próximo" at bounding box center [256, 43] width 34 height 9
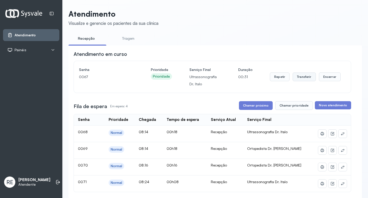
click at [299, 78] on button "Transferir" at bounding box center [304, 76] width 23 height 9
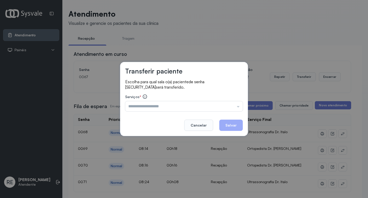
click at [148, 112] on footer "Cancelar Salvar" at bounding box center [184, 121] width 118 height 18
click at [148, 109] on input "text" at bounding box center [184, 106] width 118 height 10
type input "**********"
click at [238, 121] on button "Salvar" at bounding box center [231, 124] width 24 height 11
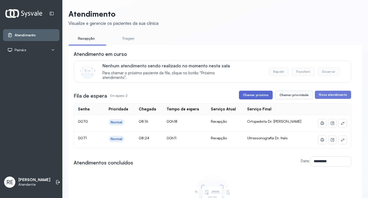
click at [258, 95] on button "Chamar próximo" at bounding box center [256, 94] width 34 height 9
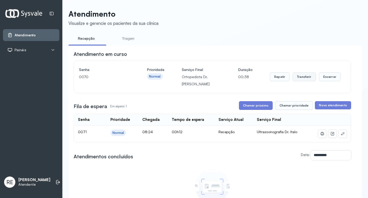
click at [297, 80] on button "Transferir" at bounding box center [304, 76] width 23 height 9
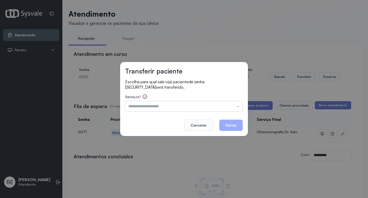
click at [132, 104] on input "text" at bounding box center [184, 106] width 118 height 10
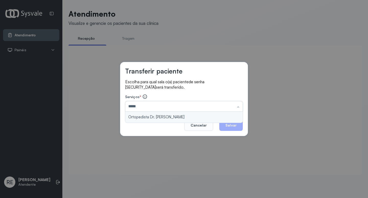
type input "**********"
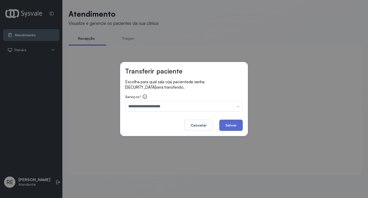
click at [241, 123] on button "Salvar" at bounding box center [231, 124] width 24 height 11
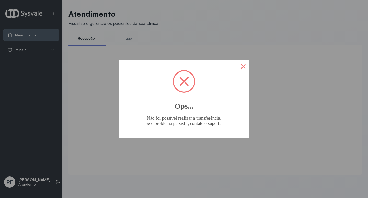
click at [242, 65] on button "×" at bounding box center [243, 66] width 12 height 12
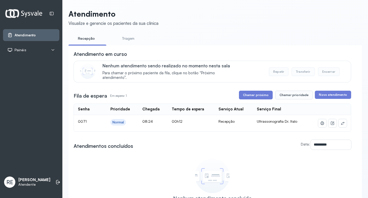
click at [256, 91] on div "**********" at bounding box center [213, 129] width 278 height 159
drag, startPoint x: 256, startPoint y: 91, endPoint x: 256, endPoint y: 94, distance: 2.8
click at [256, 94] on div "**********" at bounding box center [213, 129] width 278 height 159
click at [256, 94] on button "Chamar próximo" at bounding box center [256, 94] width 34 height 9
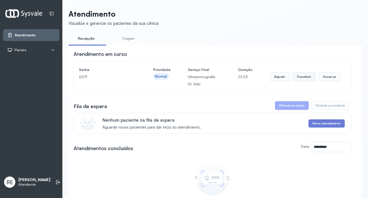
click at [304, 76] on button "Transferir" at bounding box center [304, 76] width 23 height 9
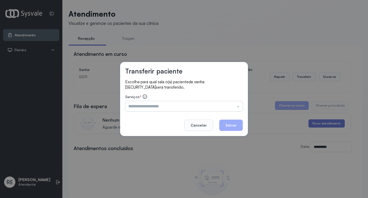
click at [206, 104] on input "text" at bounding box center [184, 106] width 118 height 10
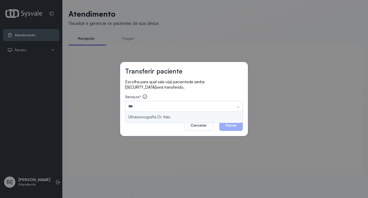
type input "**********"
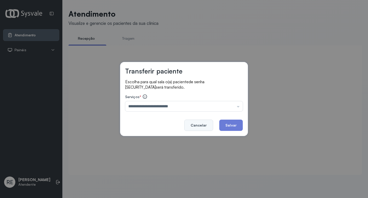
click at [203, 128] on button "Cancelar" at bounding box center [198, 124] width 29 height 11
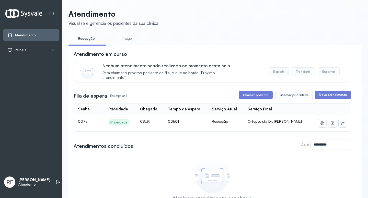
click at [339, 121] on button at bounding box center [343, 123] width 8 height 8
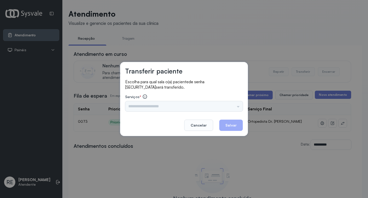
click at [165, 108] on div "Triagem Ortopedista Dr. Mauricio Ortopedista Dr. Ramon Ginecologista Dr. Amilto…" at bounding box center [184, 106] width 118 height 10
click at [165, 108] on input "text" at bounding box center [184, 106] width 118 height 10
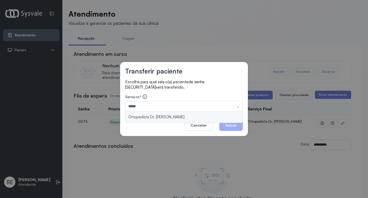
type input "**********"
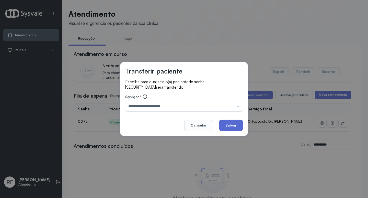
click at [231, 128] on button "Salvar" at bounding box center [231, 124] width 24 height 11
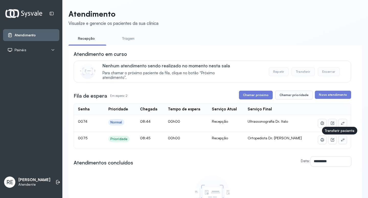
click at [341, 141] on icon at bounding box center [343, 139] width 4 height 4
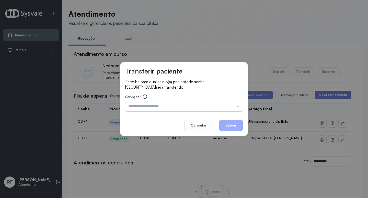
click at [168, 108] on input "text" at bounding box center [184, 106] width 118 height 10
type input "**********"
click at [224, 125] on button "Salvar" at bounding box center [231, 124] width 24 height 11
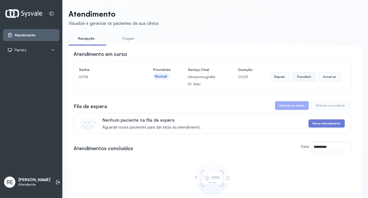
click at [298, 79] on button "Transferir" at bounding box center [304, 76] width 23 height 9
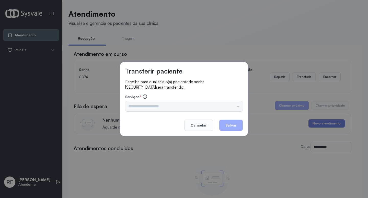
click at [156, 106] on div "Triagem Ortopedista Dr. Mauricio Ortopedista Dr. Ramon Ginecologista Dr. Amilto…" at bounding box center [184, 106] width 118 height 10
click at [156, 106] on input "text" at bounding box center [184, 106] width 118 height 10
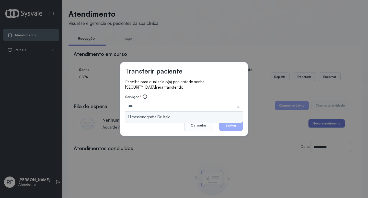
type input "**********"
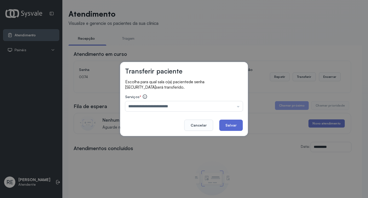
click at [233, 125] on button "Salvar" at bounding box center [231, 124] width 24 height 11
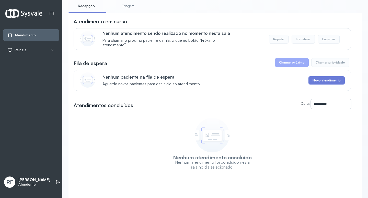
scroll to position [51, 0]
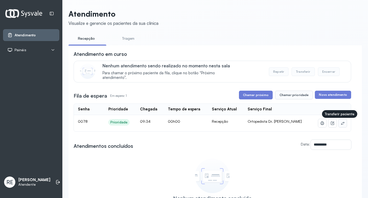
click at [339, 121] on button at bounding box center [343, 123] width 8 height 8
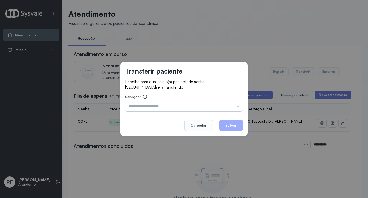
click at [163, 105] on input "text" at bounding box center [184, 106] width 118 height 10
type input "**********"
click at [225, 124] on button "Salvar" at bounding box center [231, 124] width 24 height 11
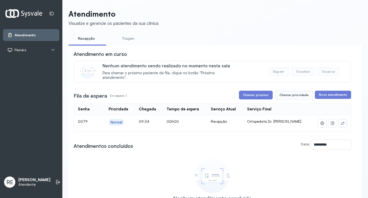
click at [341, 122] on icon at bounding box center [343, 123] width 4 height 4
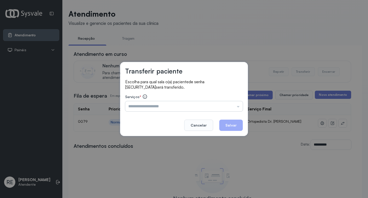
click at [153, 108] on input "text" at bounding box center [184, 106] width 118 height 10
type input "**********"
click at [235, 127] on button "Salvar" at bounding box center [231, 124] width 24 height 11
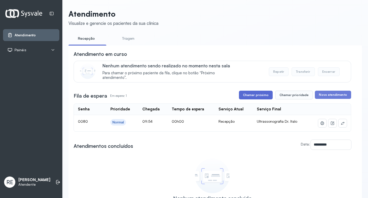
click at [254, 98] on button "Chamar próximo" at bounding box center [256, 94] width 34 height 9
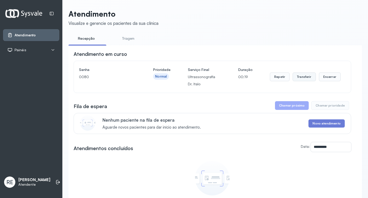
click at [301, 80] on button "Transferir" at bounding box center [304, 76] width 23 height 9
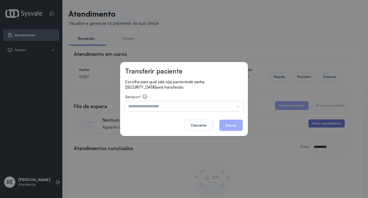
click at [132, 106] on input "text" at bounding box center [184, 106] width 118 height 10
type input "**********"
click at [236, 127] on button "Salvar" at bounding box center [231, 124] width 24 height 11
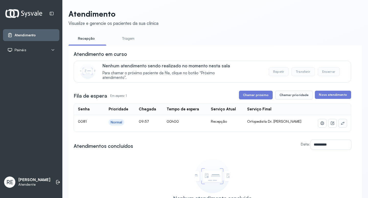
click at [339, 127] on button at bounding box center [343, 123] width 8 height 8
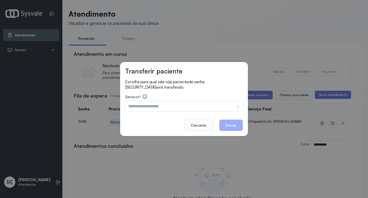
click at [136, 107] on input "text" at bounding box center [184, 106] width 118 height 10
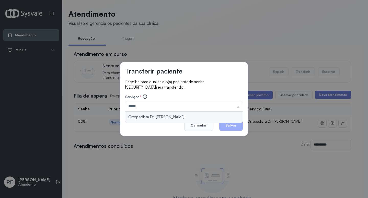
type input "**********"
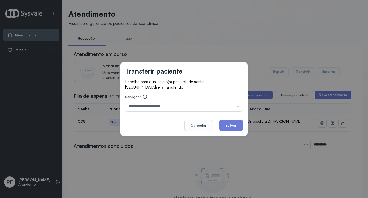
click at [148, 117] on div "**********" at bounding box center [184, 99] width 128 height 74
click at [229, 127] on button "Salvar" at bounding box center [231, 124] width 24 height 11
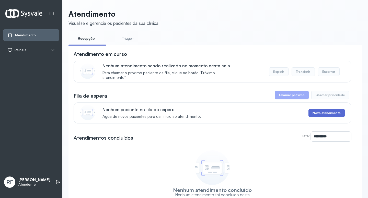
click at [320, 117] on button "Novo atendimento" at bounding box center [326, 113] width 36 height 8
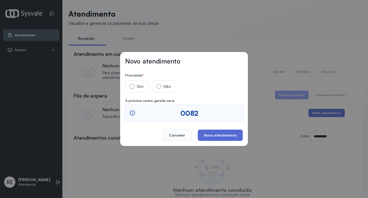
click at [228, 135] on button "Novo atendimento" at bounding box center [220, 134] width 45 height 11
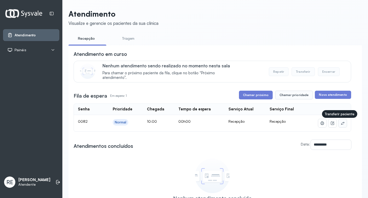
click at [341, 125] on icon at bounding box center [343, 123] width 4 height 4
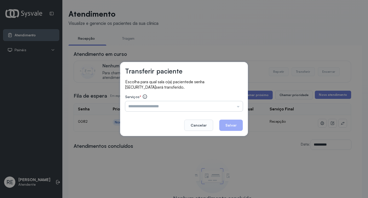
click at [137, 108] on input "text" at bounding box center [184, 106] width 118 height 10
type input "**********"
click at [227, 122] on button "Salvar" at bounding box center [231, 124] width 24 height 11
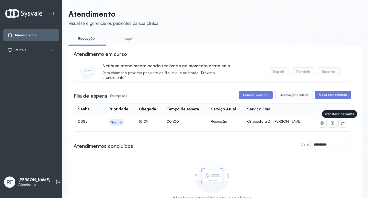
click at [339, 126] on button at bounding box center [343, 123] width 8 height 8
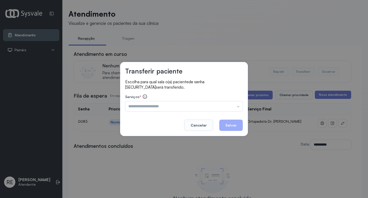
click at [173, 100] on div "Serviços * Triagem Ortopedista Dr. [PERSON_NAME] Dr. [PERSON_NAME] Dr. [PERSON_…" at bounding box center [184, 102] width 118 height 17
click at [169, 104] on input "text" at bounding box center [184, 106] width 118 height 10
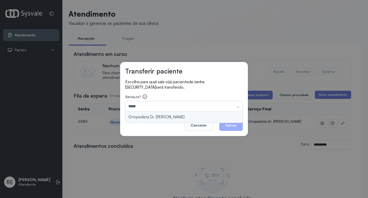
type input "**********"
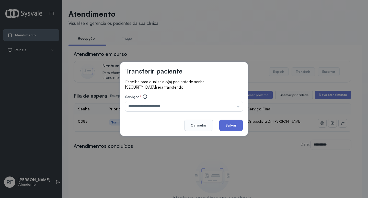
click at [234, 123] on button "Salvar" at bounding box center [231, 124] width 24 height 11
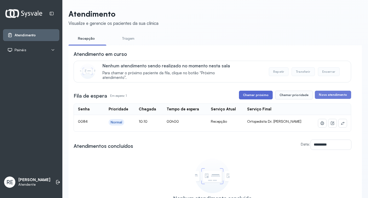
click at [251, 98] on button "Chamar próximo" at bounding box center [256, 94] width 34 height 9
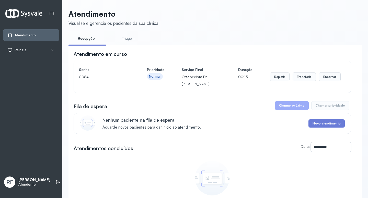
click at [266, 77] on div "Senha [SECURITY_DATA] Prioridade Normal Serviço Final Ortopedista Dr. [PERSON_N…" at bounding box center [212, 76] width 267 height 21
click at [270, 77] on button "Repetir" at bounding box center [280, 76] width 20 height 9
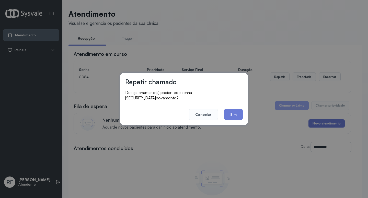
click at [224, 111] on footer "Cancelar Sim" at bounding box center [184, 110] width 118 height 18
click at [229, 109] on button "Sim" at bounding box center [233, 114] width 19 height 11
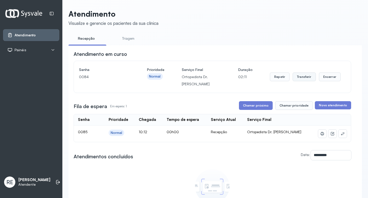
click at [295, 79] on button "Transferir" at bounding box center [304, 76] width 23 height 9
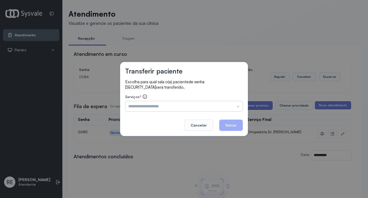
click at [145, 109] on input "text" at bounding box center [184, 106] width 118 height 10
type input "**********"
click at [233, 126] on button "Salvar" at bounding box center [231, 124] width 24 height 11
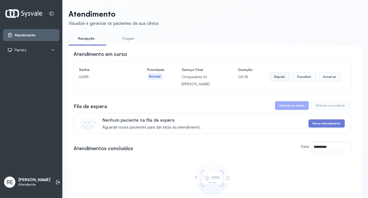
click at [275, 78] on button "Repetir" at bounding box center [280, 76] width 20 height 9
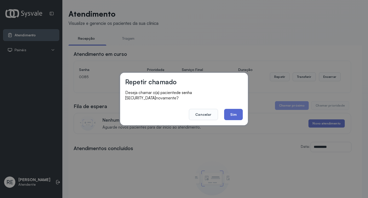
click at [232, 111] on button "Sim" at bounding box center [233, 114] width 19 height 11
